Goal: Check status: Check status

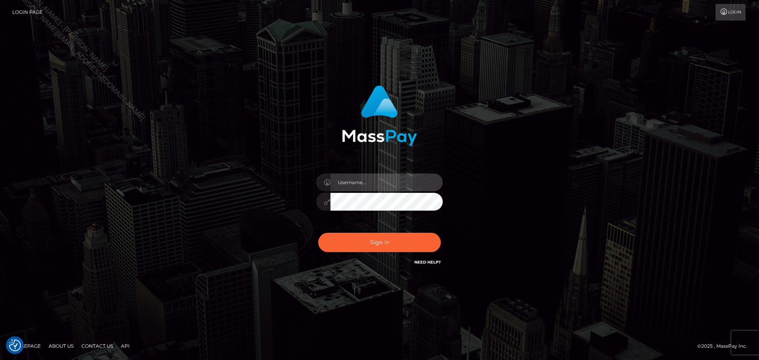
click at [385, 184] on input "text" at bounding box center [386, 182] width 112 height 18
type input "[PERSON_NAME]"
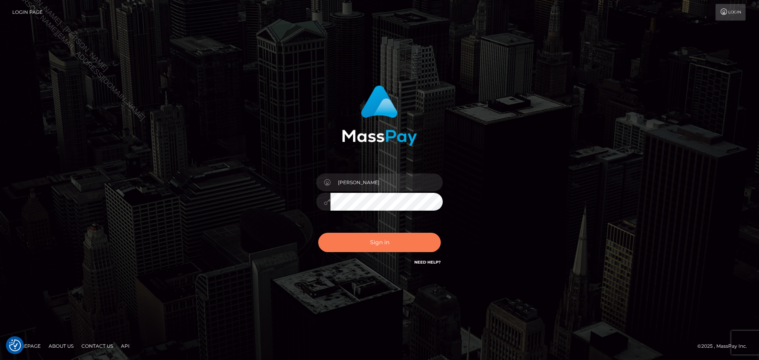
click at [359, 242] on button "Sign in" at bounding box center [379, 242] width 122 height 19
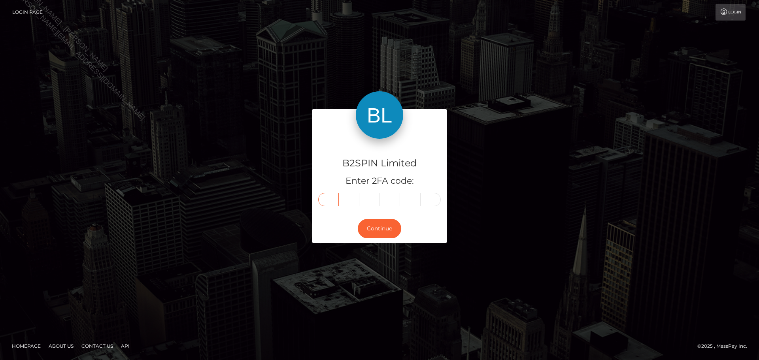
paste input "2"
type input "2"
type input "7"
type input "8"
type input "2"
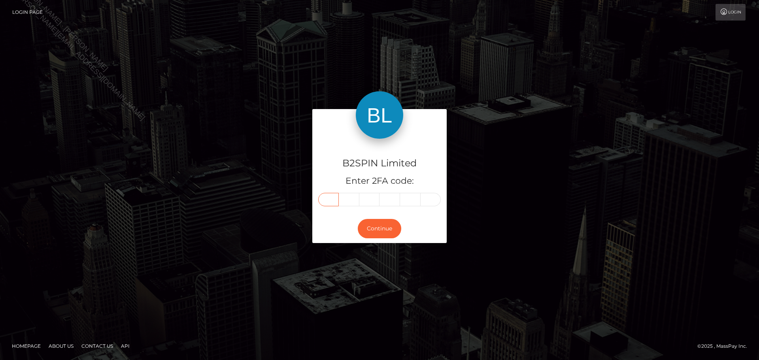
type input "6"
type input "8"
click at [386, 232] on button "Continue" at bounding box center [379, 228] width 43 height 19
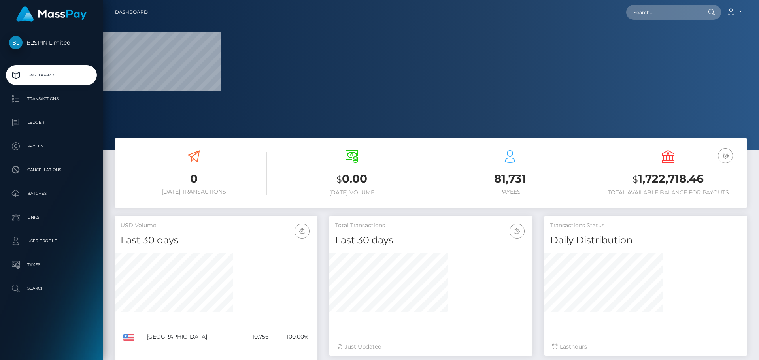
click at [652, 182] on h3 "$ 1,722,718.46" at bounding box center [668, 179] width 146 height 16
drag, startPoint x: 652, startPoint y: 182, endPoint x: 736, endPoint y: 173, distance: 84.6
click at [665, 181] on h3 "$ 1,722,718.46" at bounding box center [668, 179] width 146 height 16
copy h3 "1,722,718.46"
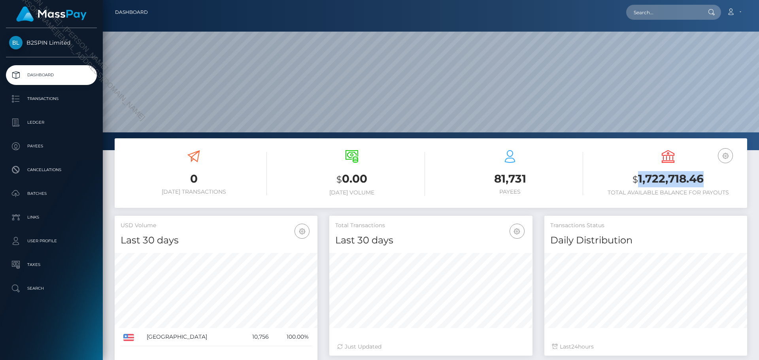
scroll to position [140, 203]
